Goal: Task Accomplishment & Management: Complete application form

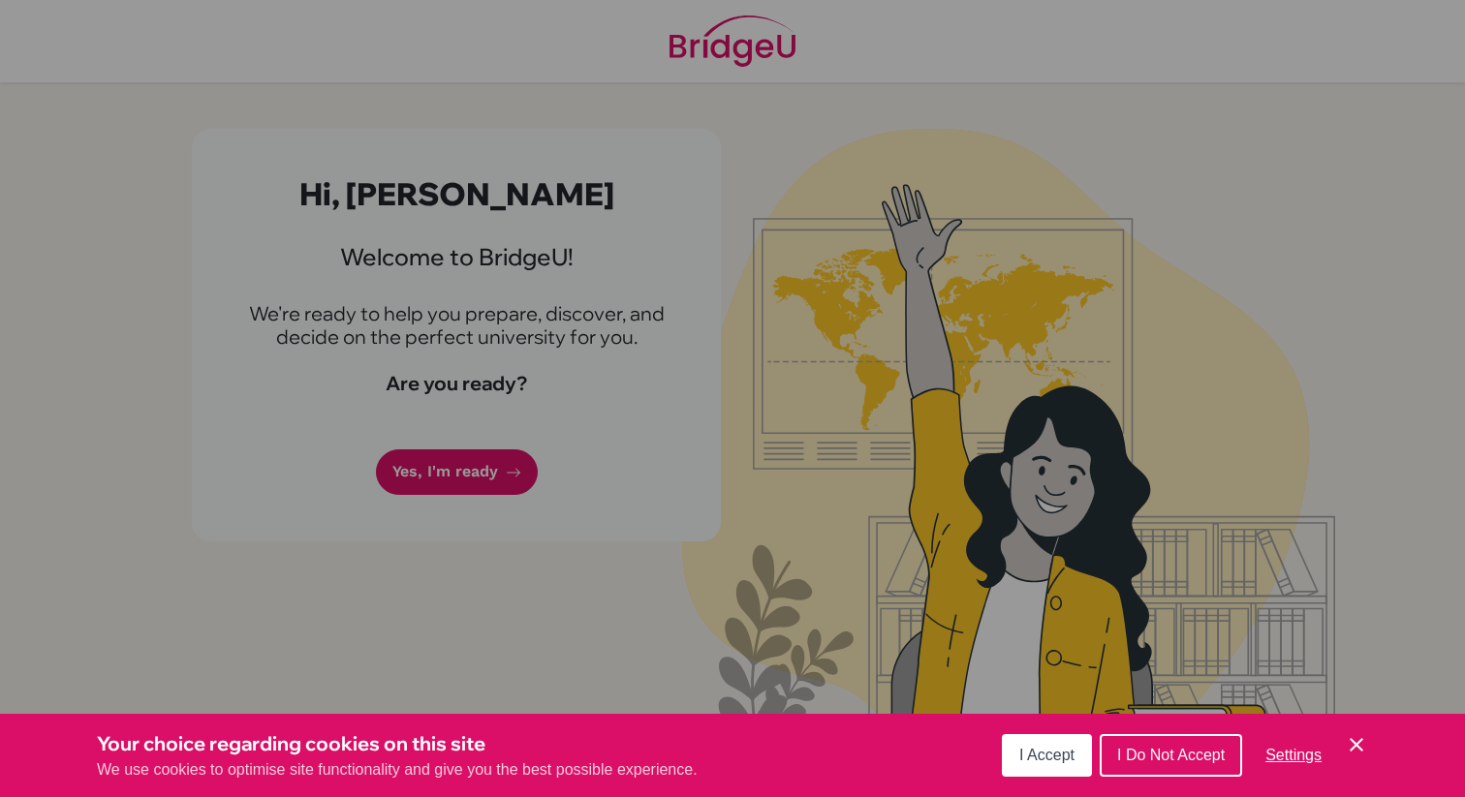
click at [1154, 728] on div "Your choice regarding cookies on this site We use cookies to optimise site func…" at bounding box center [732, 755] width 1465 height 83
click at [1153, 741] on button "I Do Not Accept" at bounding box center [1171, 755] width 142 height 43
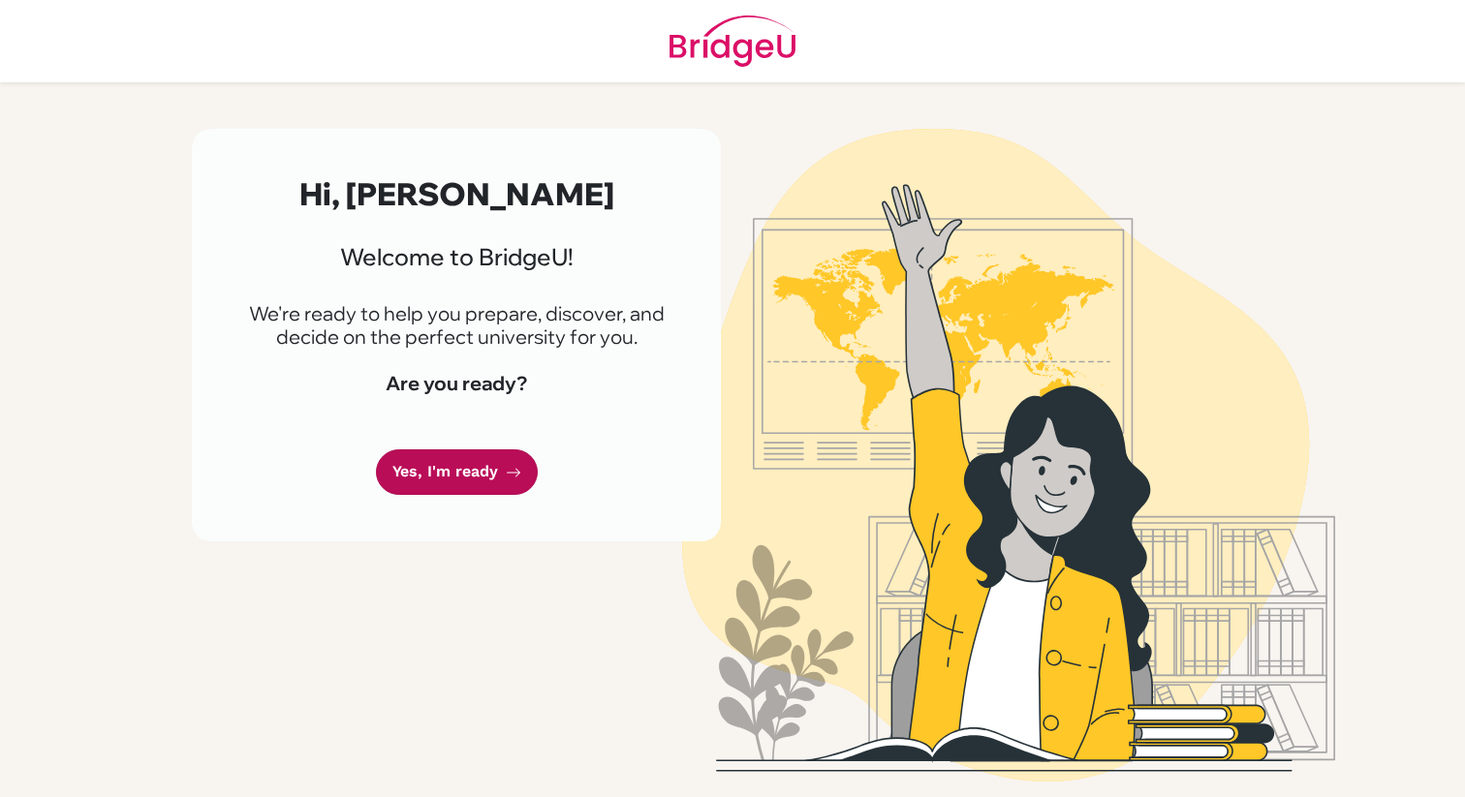
click at [461, 464] on link "Yes, I'm ready" at bounding box center [457, 473] width 162 height 46
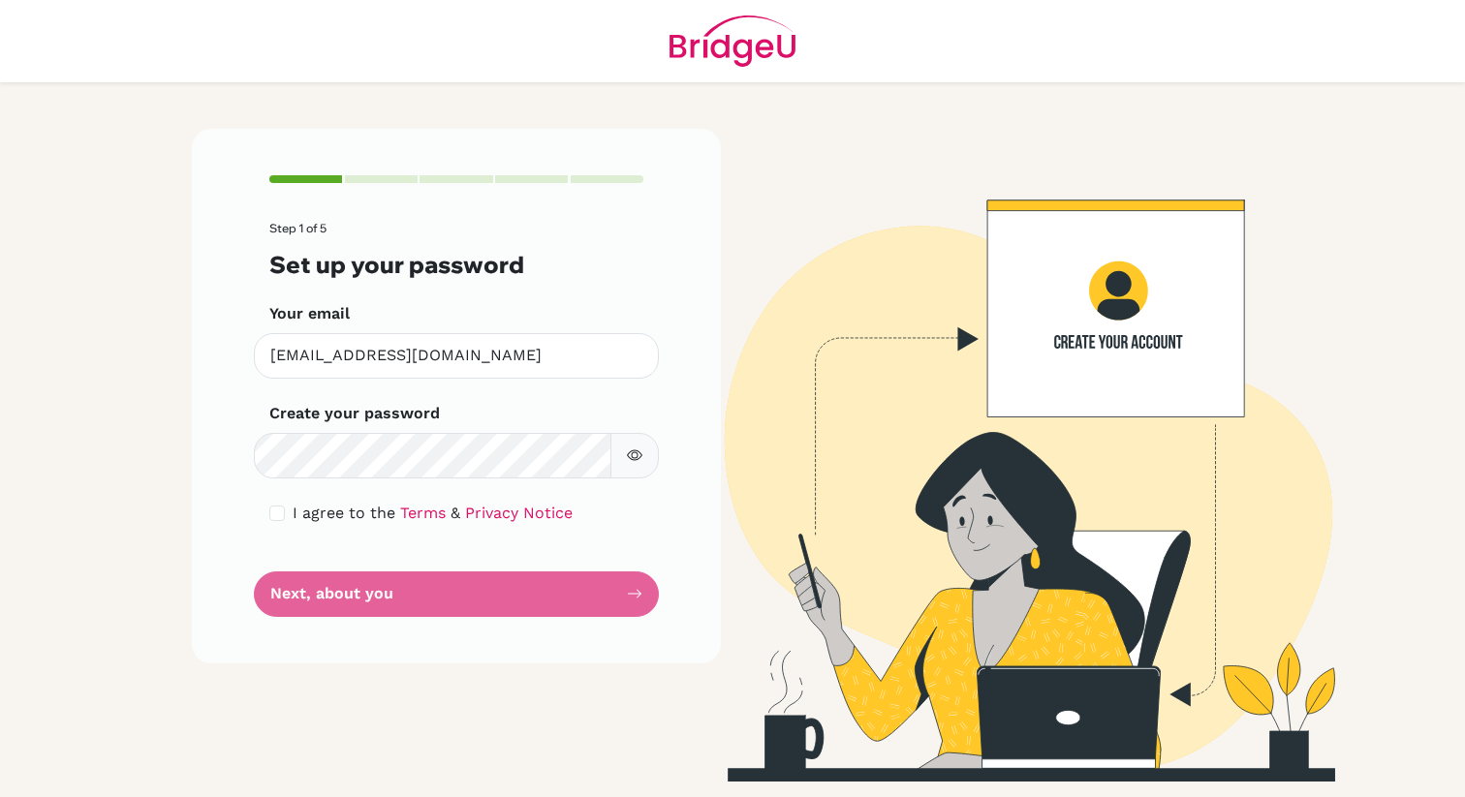
click at [633, 447] on button "button" at bounding box center [634, 456] width 48 height 46
click at [276, 513] on input "checkbox" at bounding box center [277, 514] width 16 height 16
checkbox input "true"
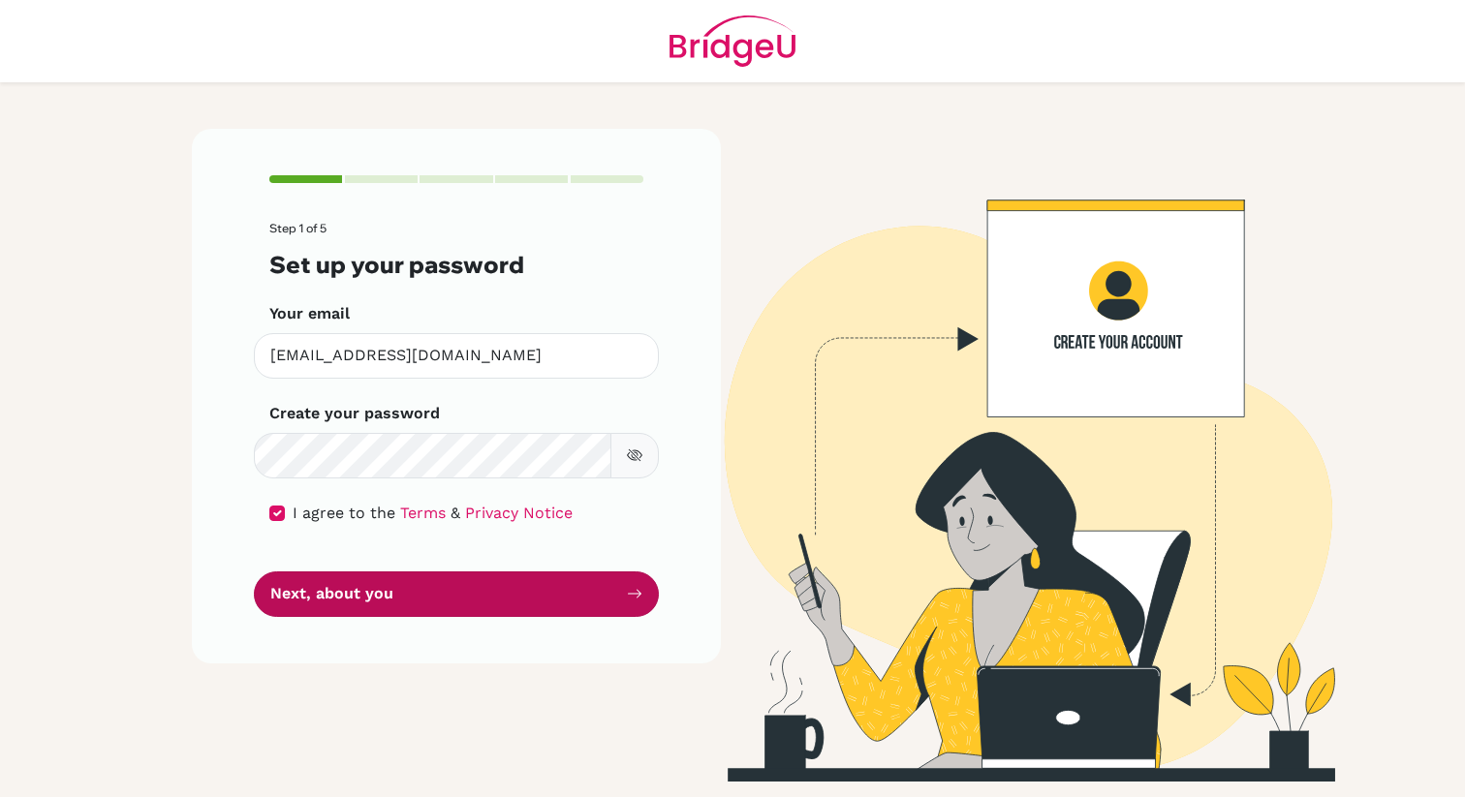
click at [337, 591] on button "Next, about you" at bounding box center [456, 595] width 405 height 46
